Goal: Browse casually

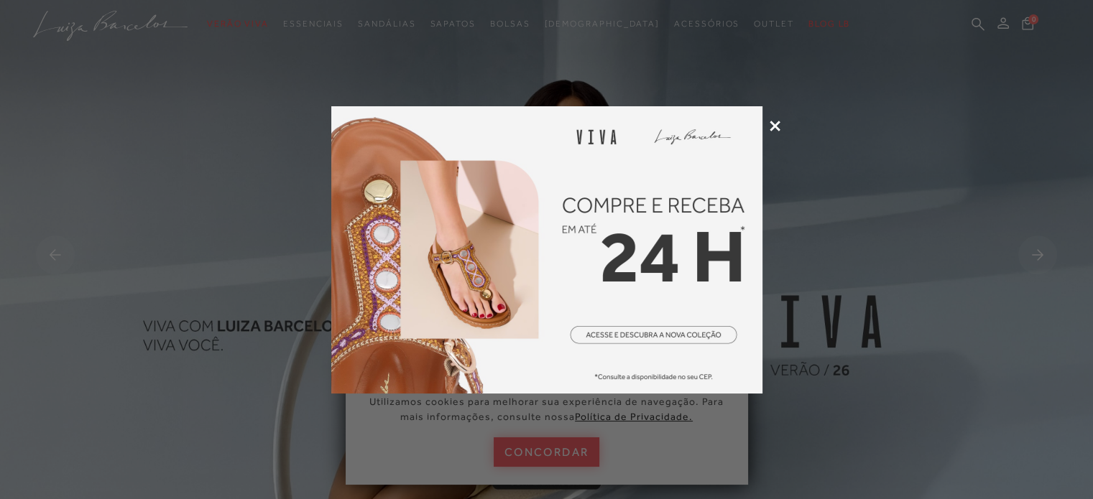
click at [772, 129] on icon at bounding box center [775, 126] width 11 height 11
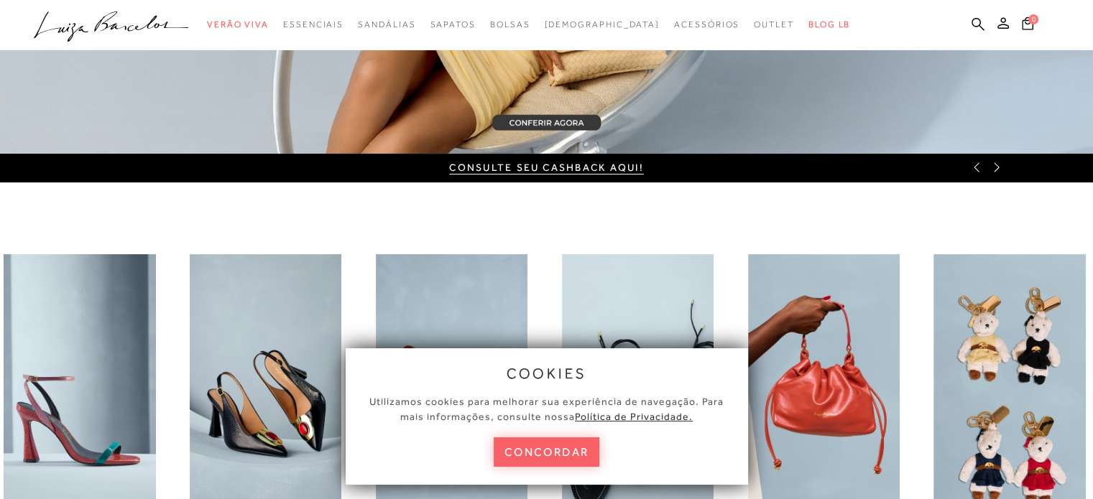
scroll to position [599, 0]
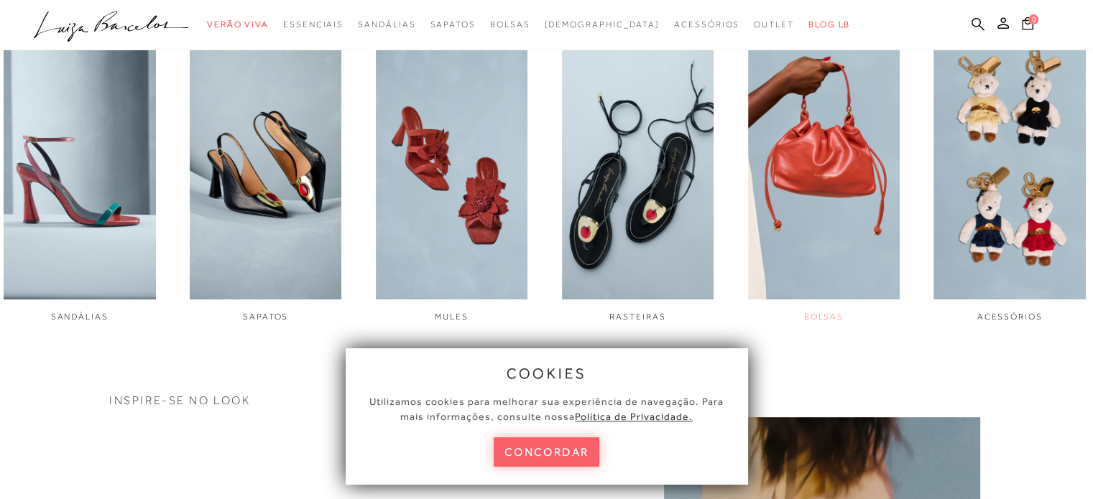
click at [840, 212] on img "5 / 6" at bounding box center [824, 157] width 152 height 285
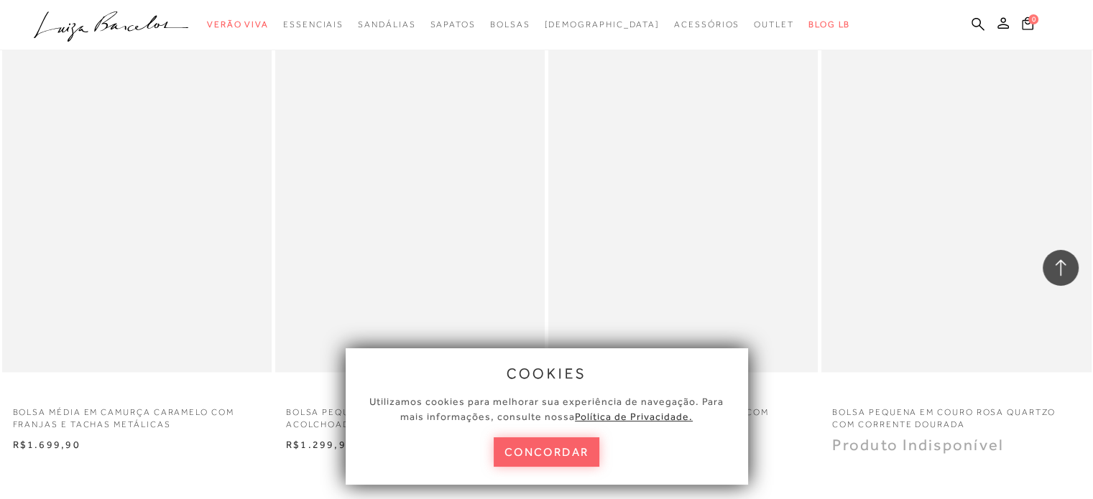
scroll to position [3114, 0]
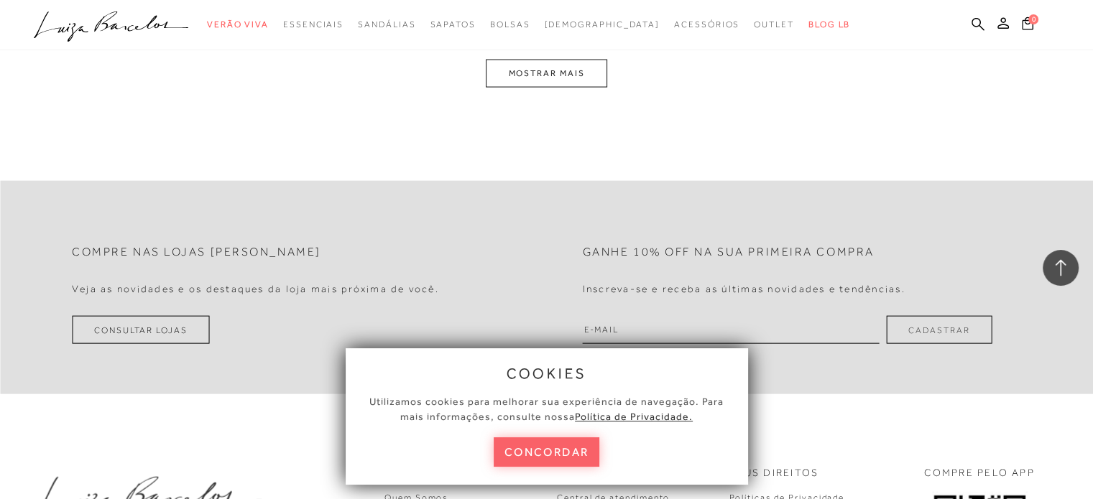
click at [518, 78] on button "MOSTRAR MAIS" at bounding box center [546, 74] width 121 height 28
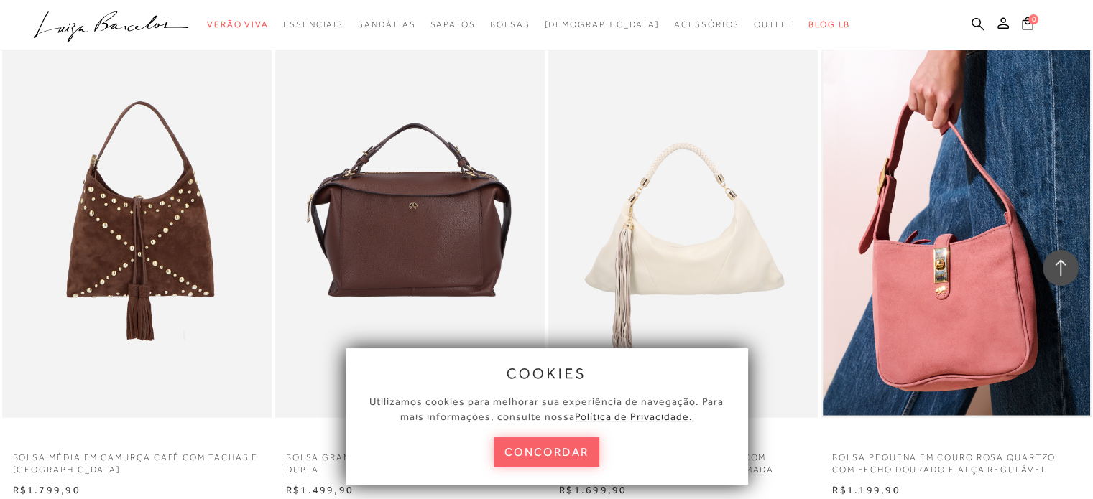
scroll to position [3719, 0]
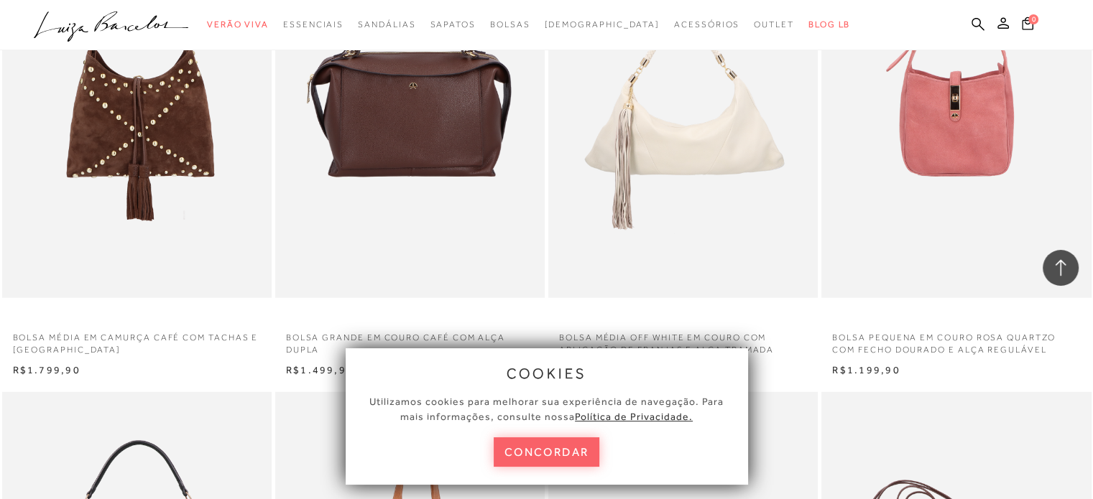
click at [933, 182] on img at bounding box center [957, 96] width 268 height 405
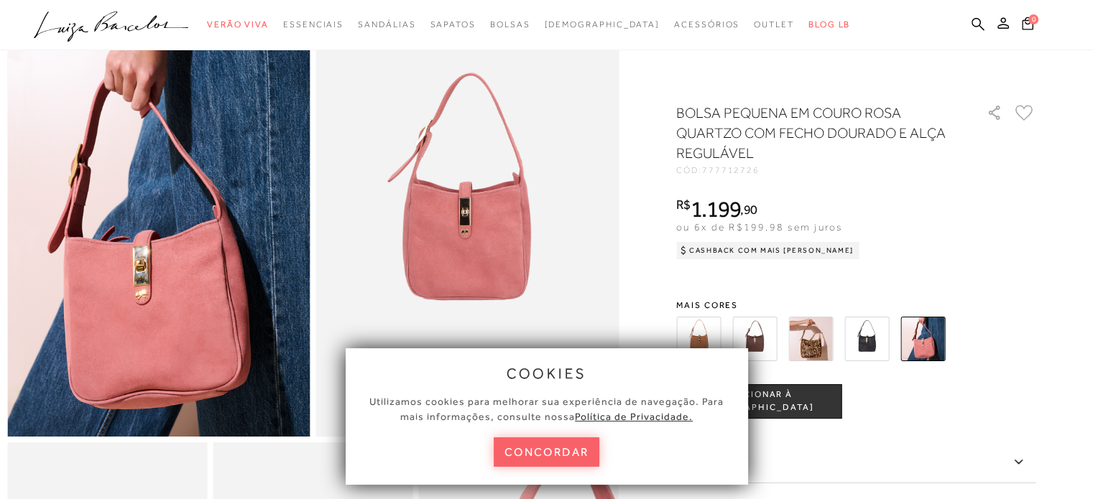
scroll to position [239, 0]
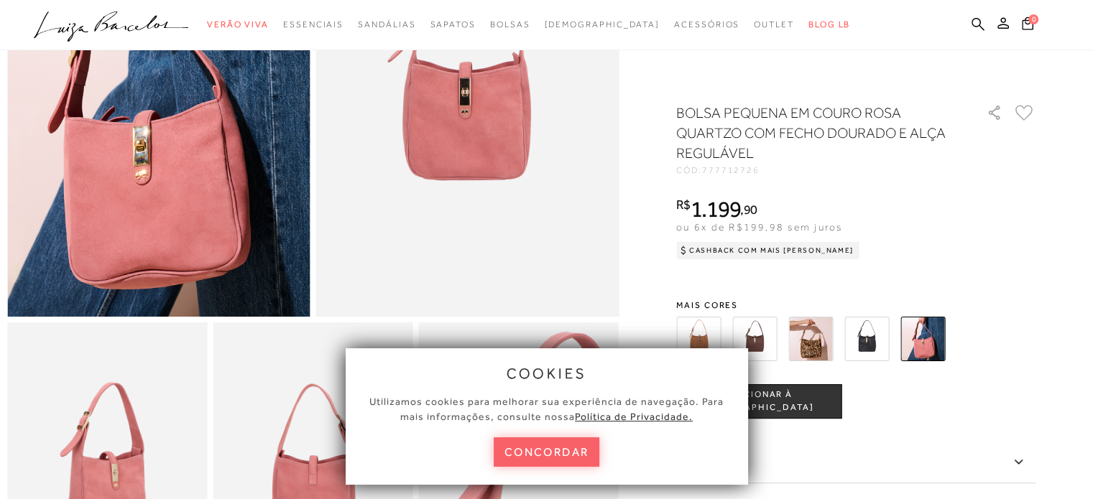
click at [710, 337] on div "cookies Utilizamos cookies para melhorar sua experiência de navegação. Para mai…" at bounding box center [546, 416] width 431 height 165
click at [761, 338] on div "cookies Utilizamos cookies para melhorar sua experiência de navegação. Para mai…" at bounding box center [546, 416] width 431 height 165
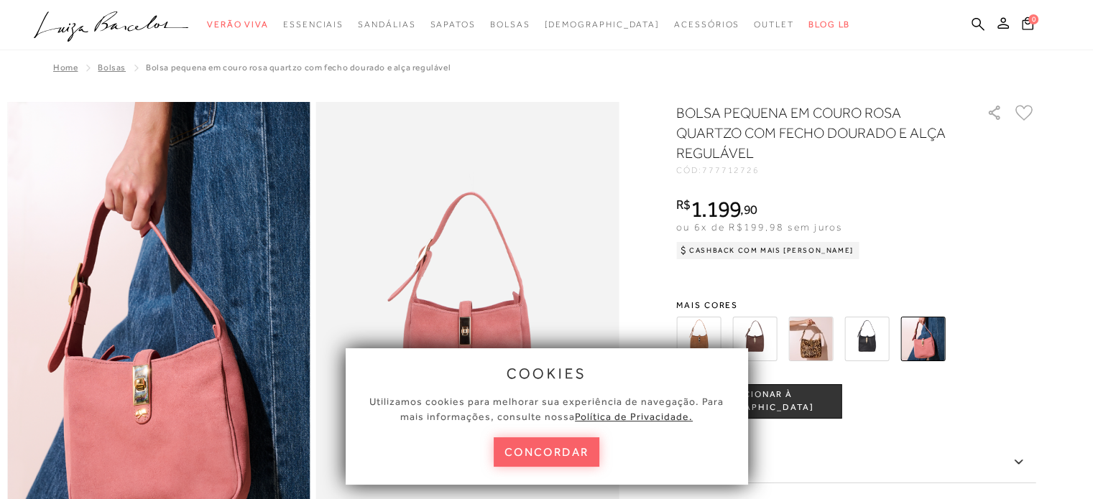
scroll to position [0, 0]
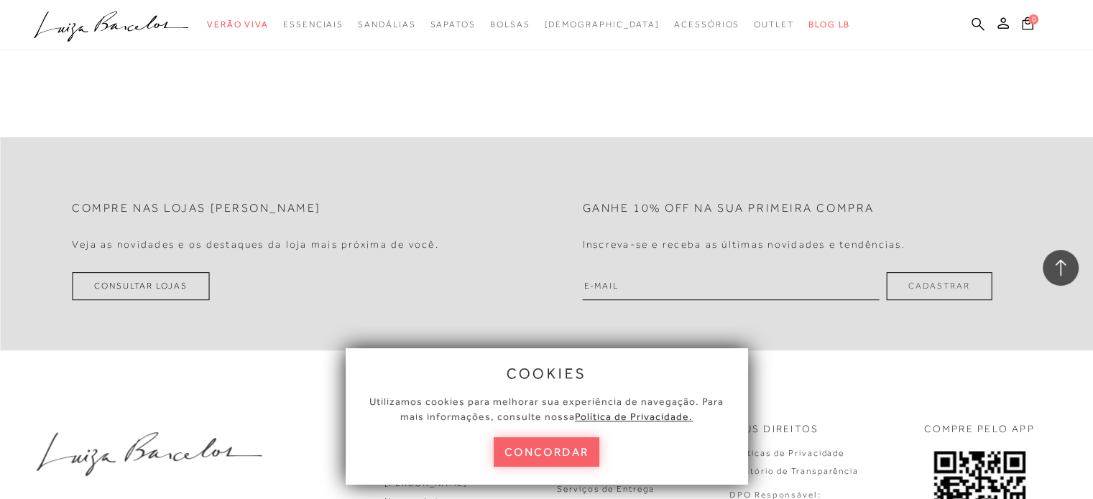
scroll to position [6089, 0]
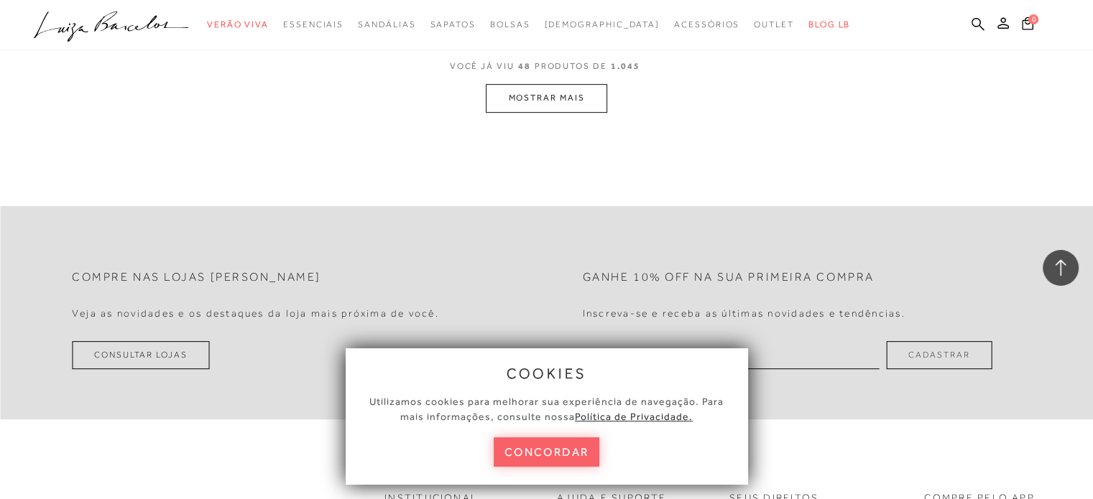
click at [544, 109] on button "MOSTRAR MAIS" at bounding box center [546, 98] width 121 height 28
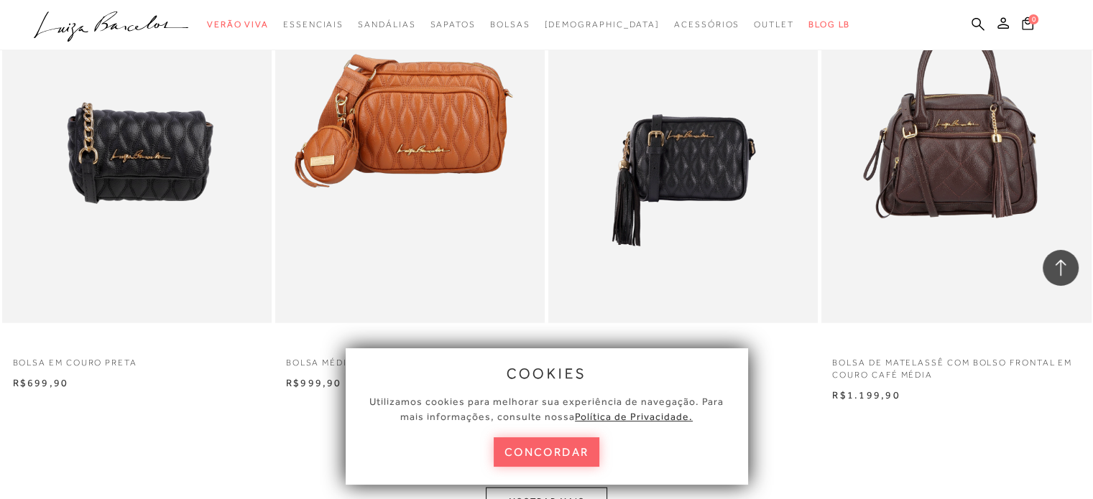
scroll to position [8479, 0]
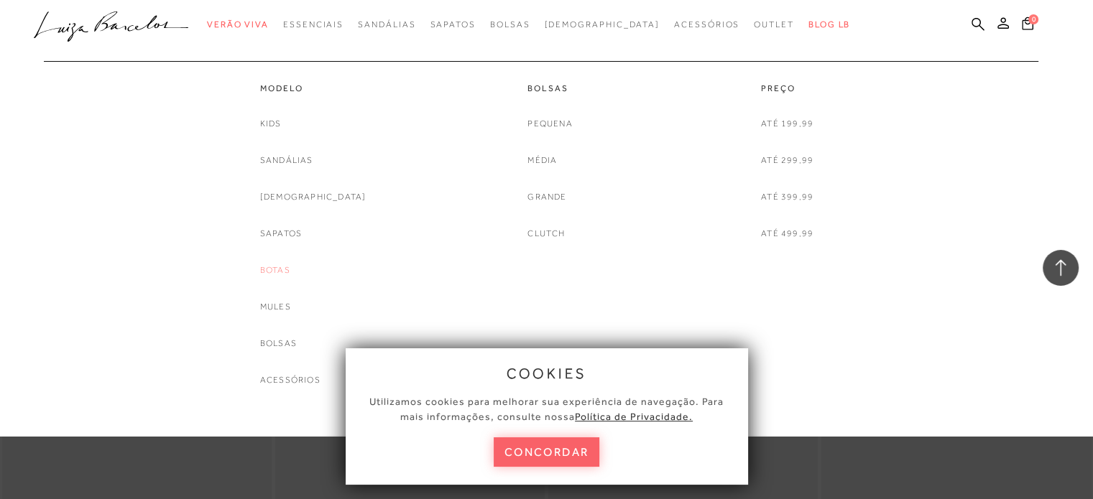
click at [290, 269] on link "Botas" at bounding box center [275, 270] width 30 height 15
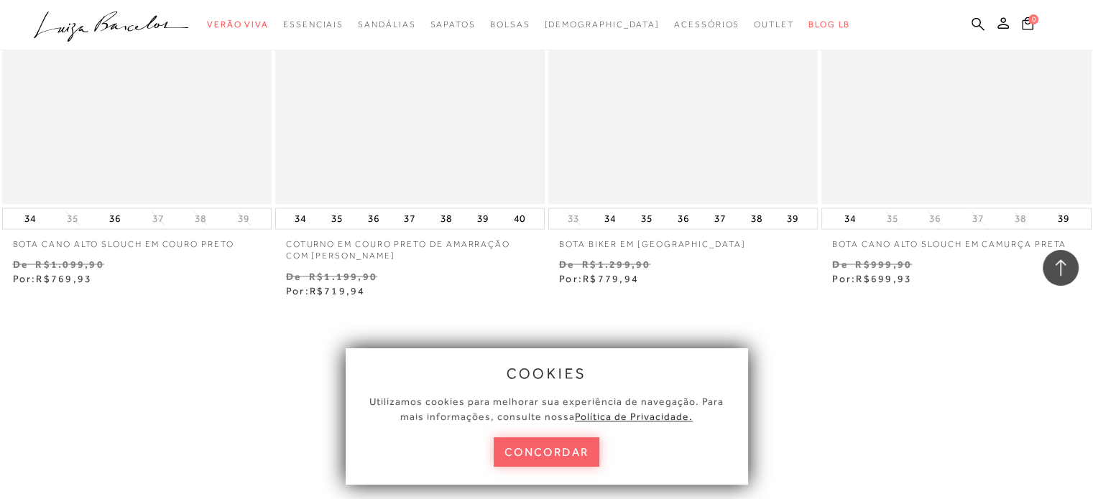
scroll to position [3033, 0]
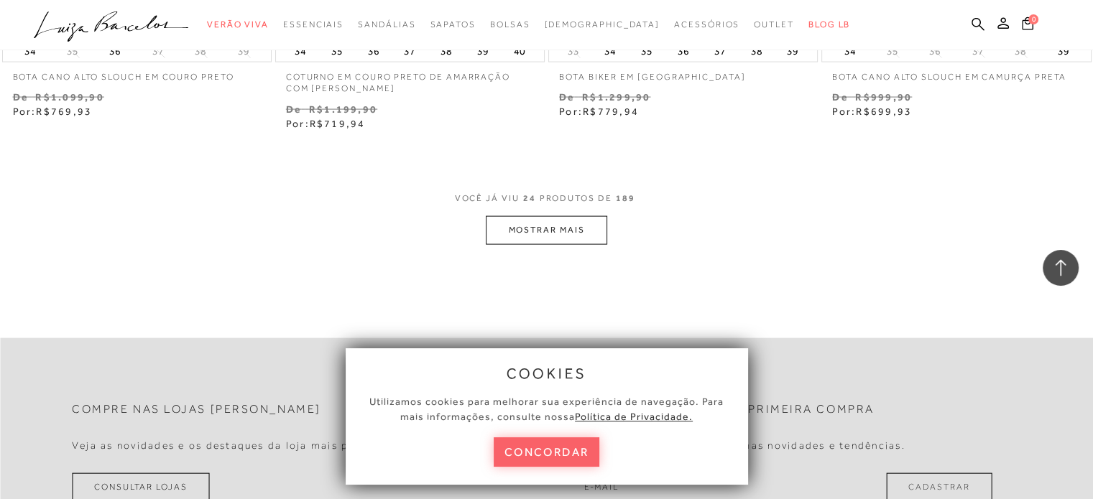
click at [553, 229] on button "MOSTRAR MAIS" at bounding box center [546, 230] width 121 height 28
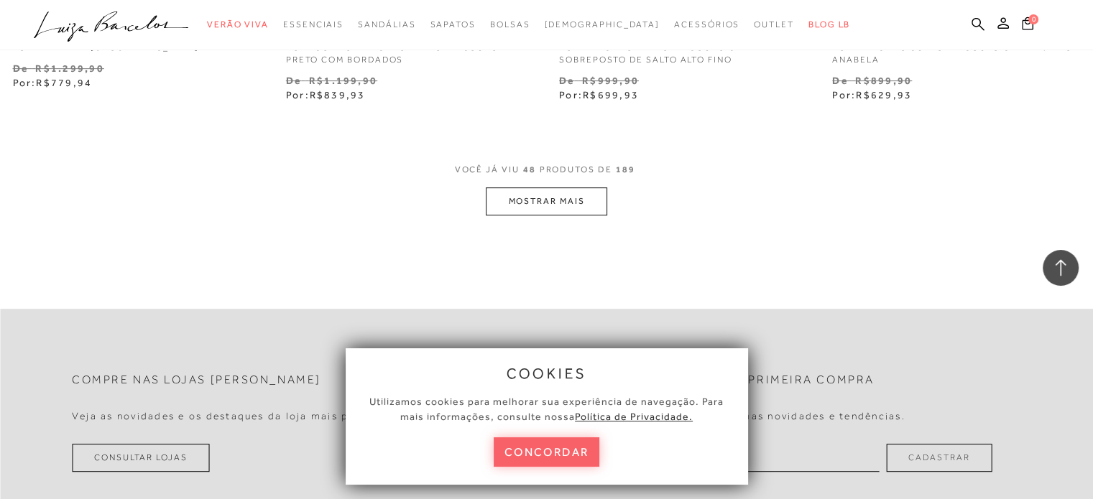
scroll to position [5907, 0]
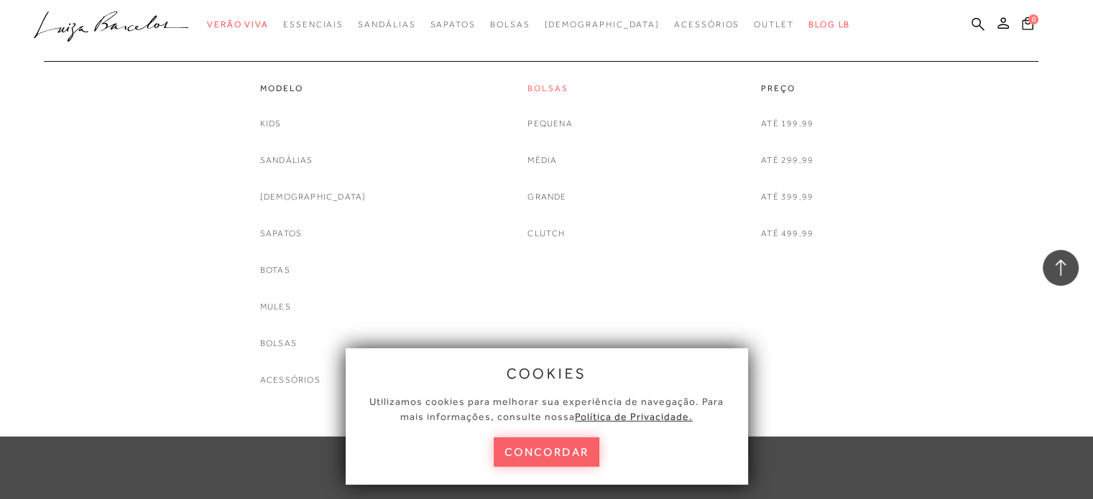
click at [538, 88] on link "Bolsas" at bounding box center [549, 89] width 45 height 12
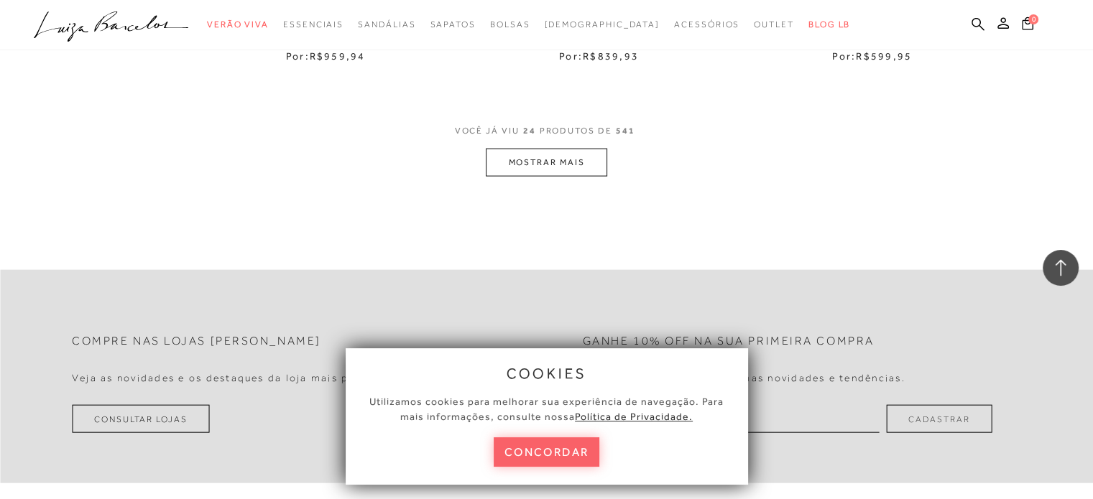
scroll to position [3114, 0]
click at [557, 163] on button "MOSTRAR MAIS" at bounding box center [546, 162] width 121 height 28
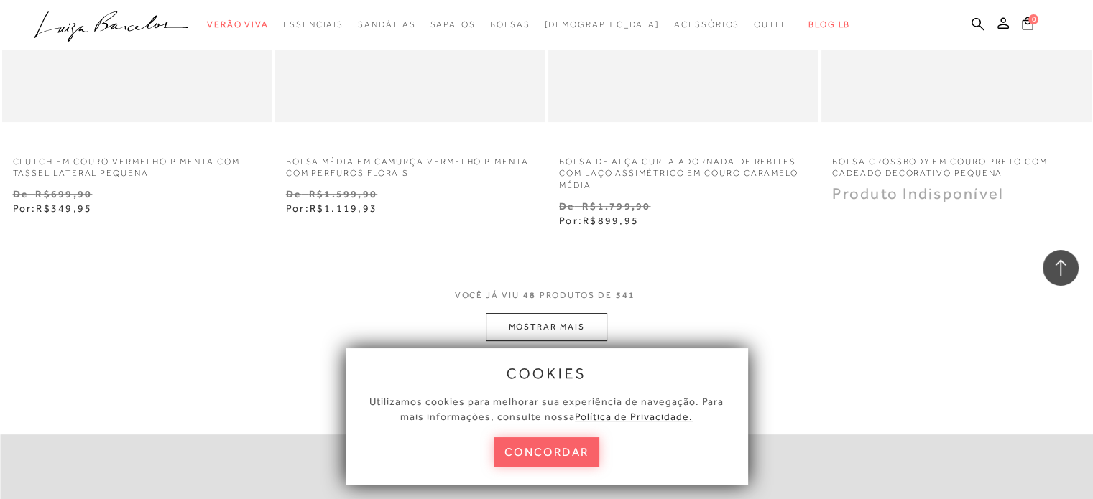
scroll to position [6108, 0]
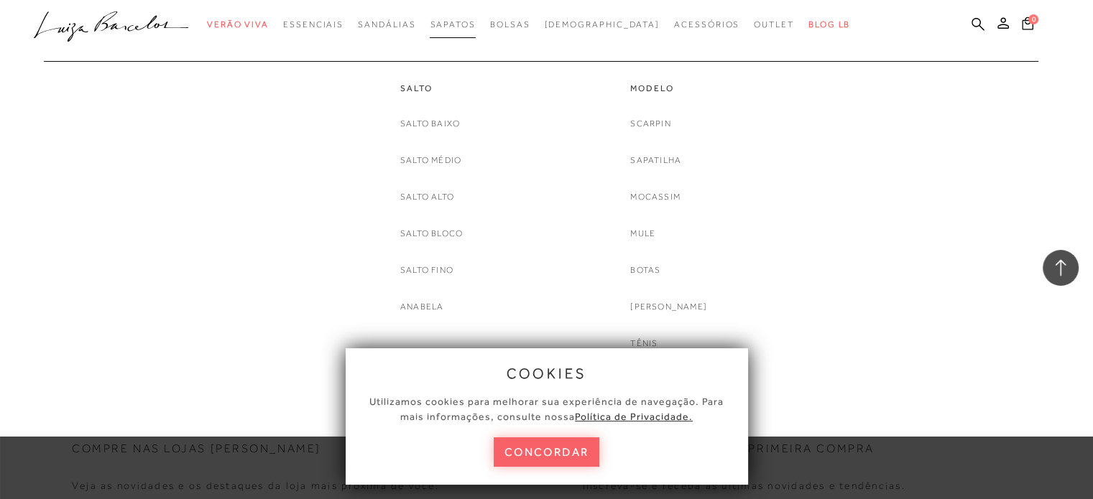
click at [471, 27] on span "Sapatos" at bounding box center [452, 24] width 45 height 10
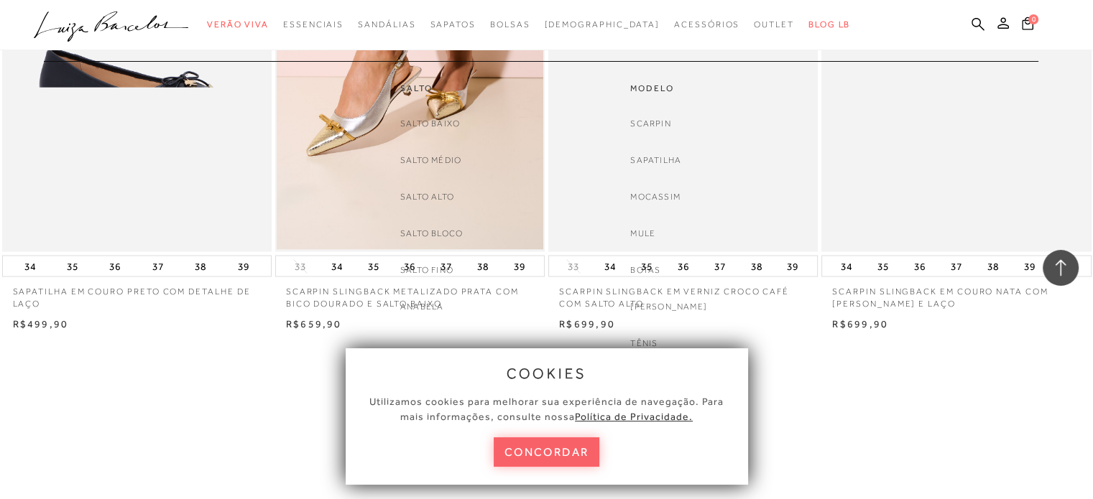
scroll to position [2874, 0]
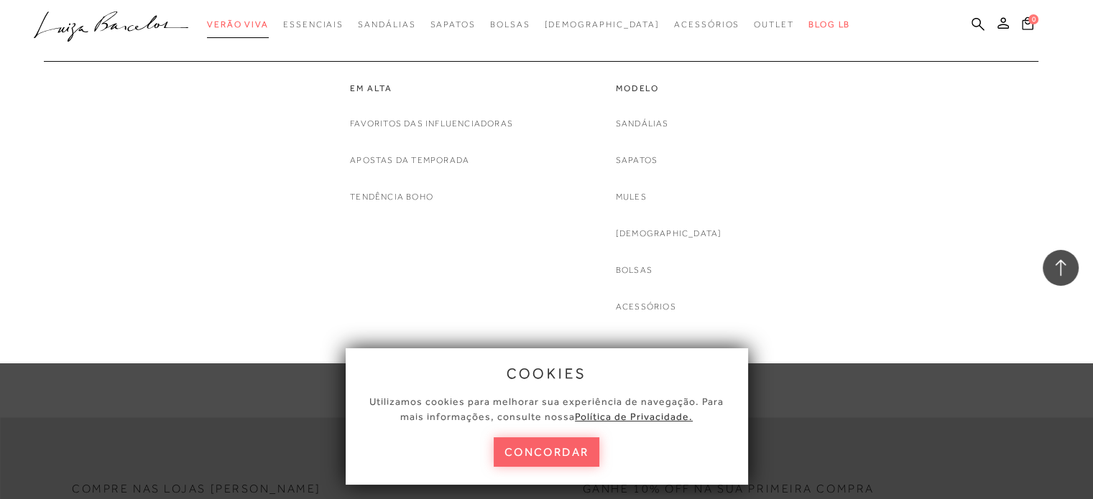
drag, startPoint x: 266, startPoint y: 24, endPoint x: 273, endPoint y: 29, distance: 8.4
click at [266, 24] on span "Verão Viva" at bounding box center [238, 24] width 62 height 10
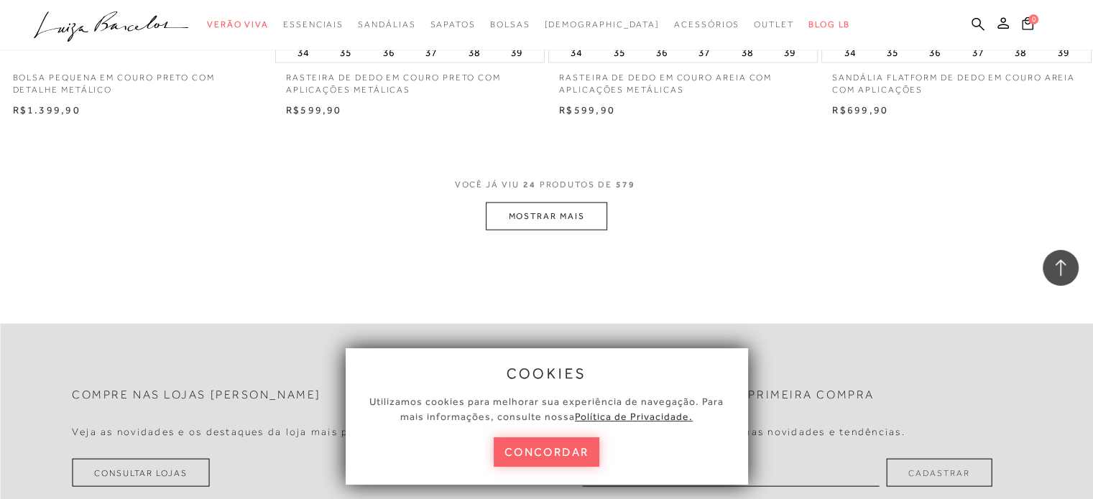
scroll to position [2994, 0]
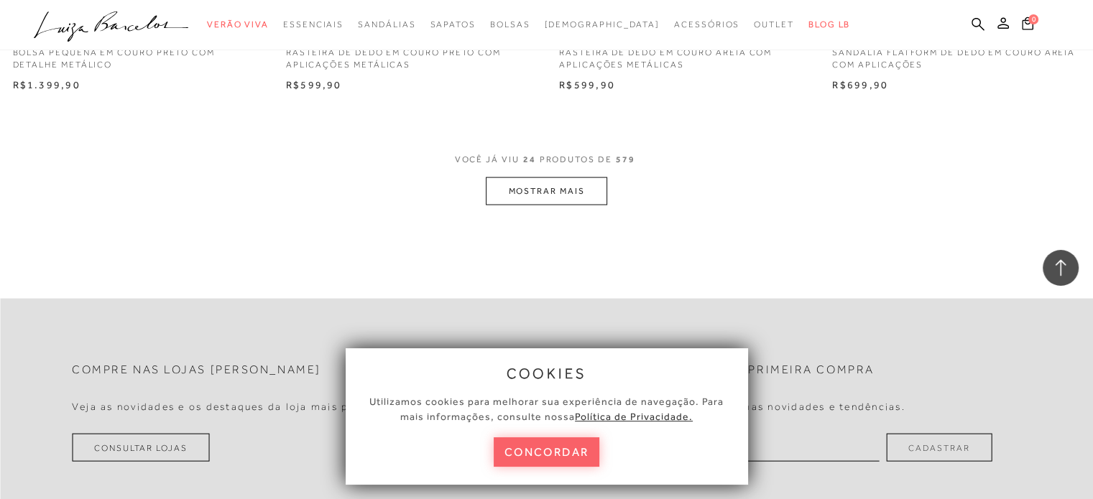
click at [529, 185] on button "MOSTRAR MAIS" at bounding box center [546, 191] width 121 height 28
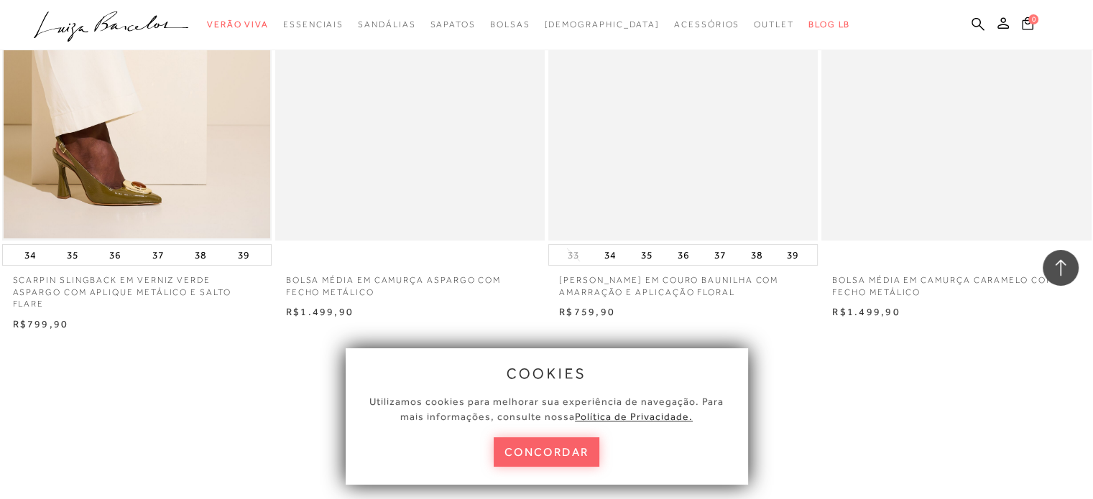
scroll to position [5868, 0]
